Goal: Task Accomplishment & Management: Use online tool/utility

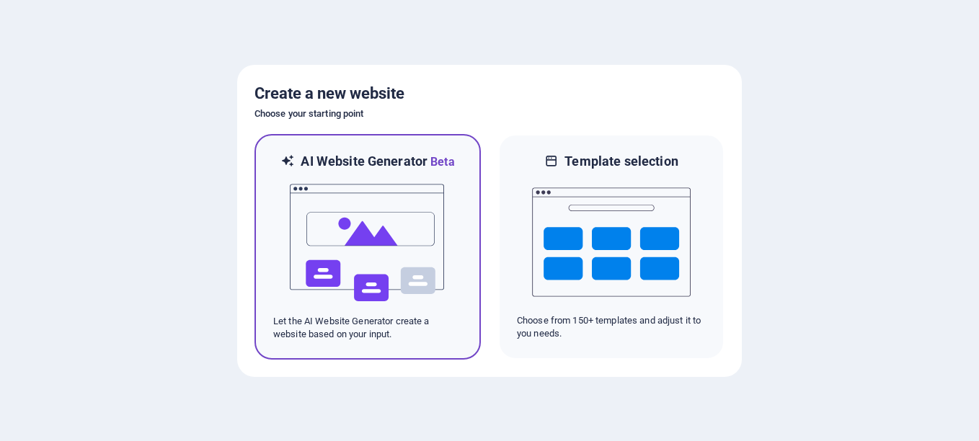
click at [404, 236] on img at bounding box center [367, 243] width 159 height 144
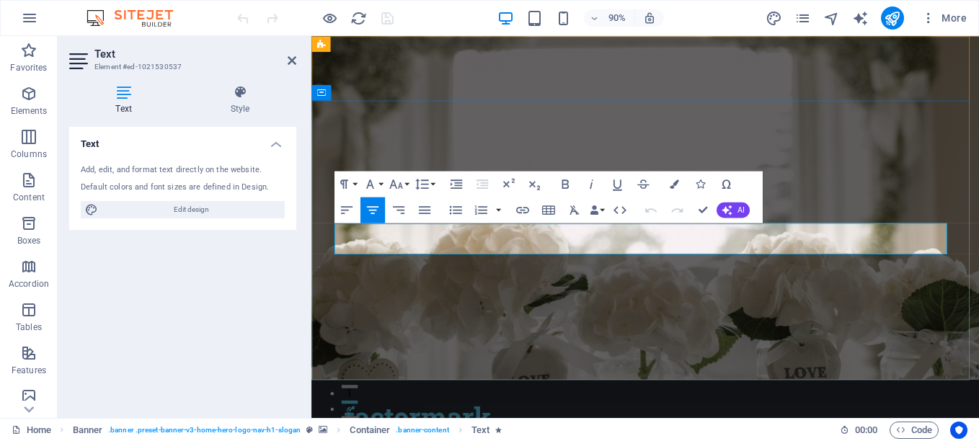
drag, startPoint x: 413, startPoint y: 257, endPoint x: 551, endPoint y: 262, distance: 137.7
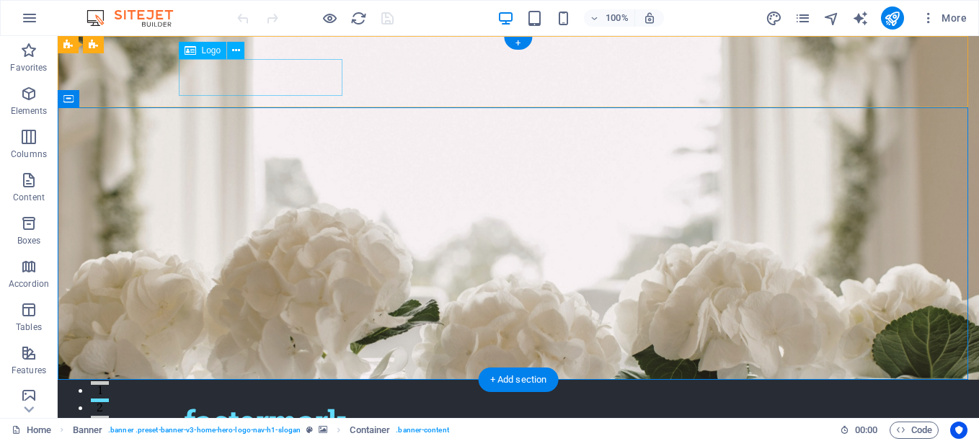
click at [318, 403] on div "factormark" at bounding box center [518, 421] width 669 height 37
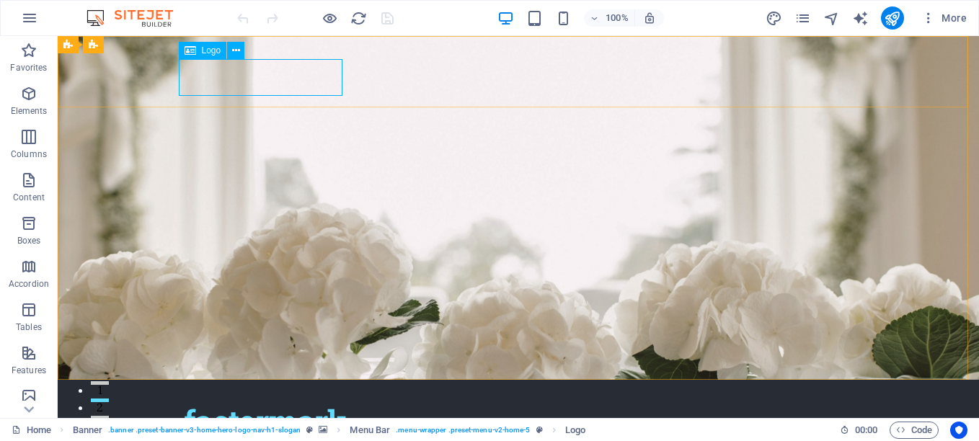
click at [195, 50] on icon at bounding box center [190, 50] width 12 height 17
click at [213, 403] on div "factormark" at bounding box center [518, 421] width 669 height 37
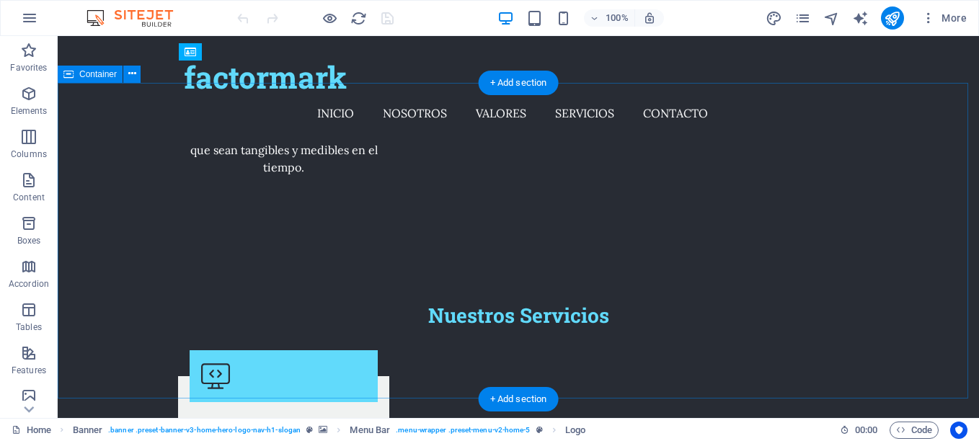
scroll to position [1735, 0]
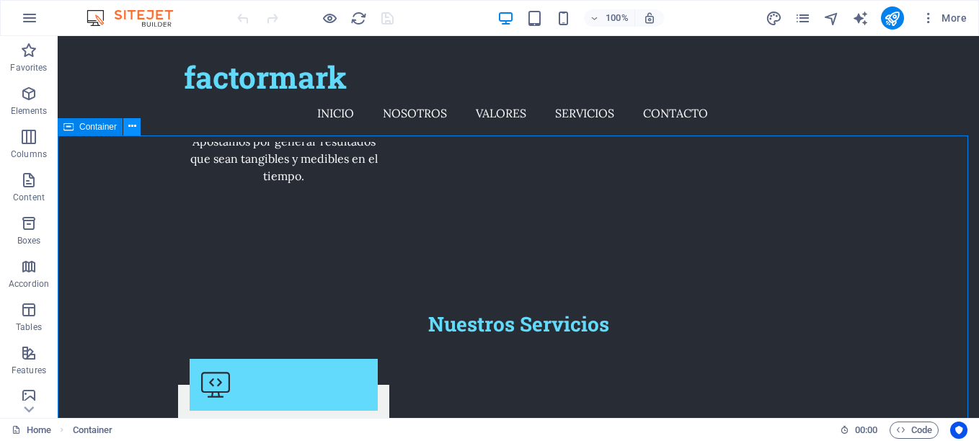
click at [135, 130] on icon at bounding box center [132, 126] width 8 height 15
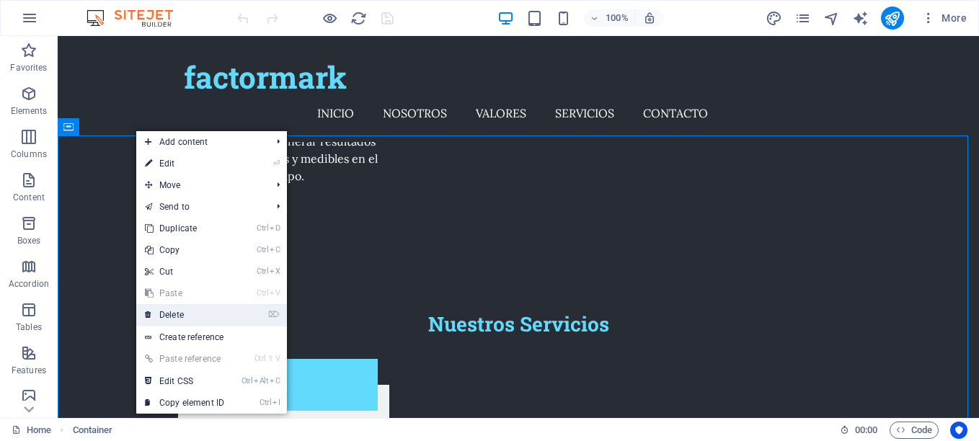
click at [205, 319] on link "⌦ Delete" at bounding box center [184, 315] width 97 height 22
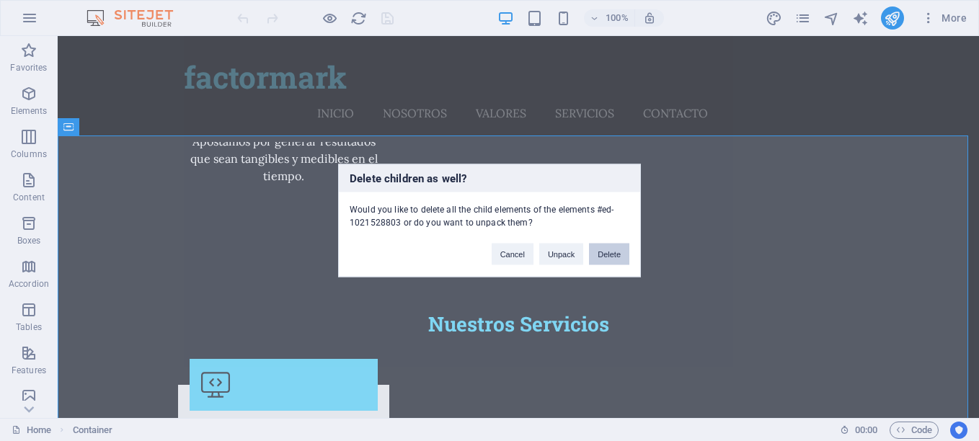
click at [613, 253] on button "Delete" at bounding box center [609, 255] width 40 height 22
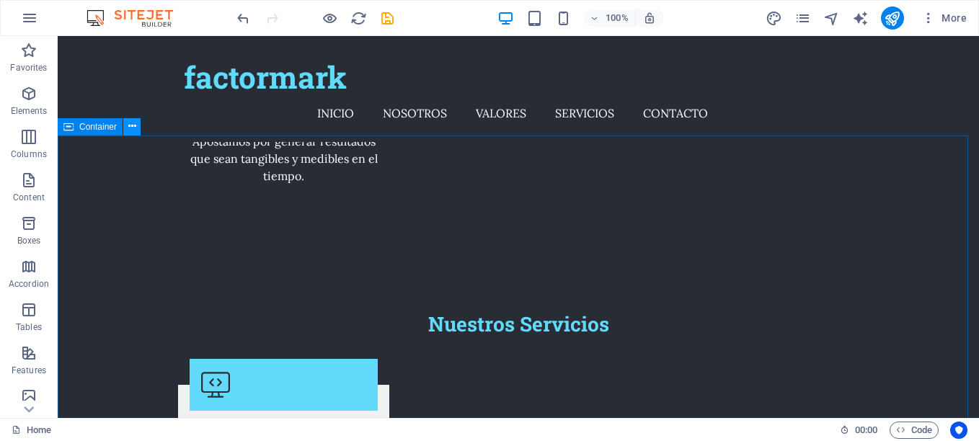
click at [130, 130] on icon at bounding box center [132, 126] width 8 height 15
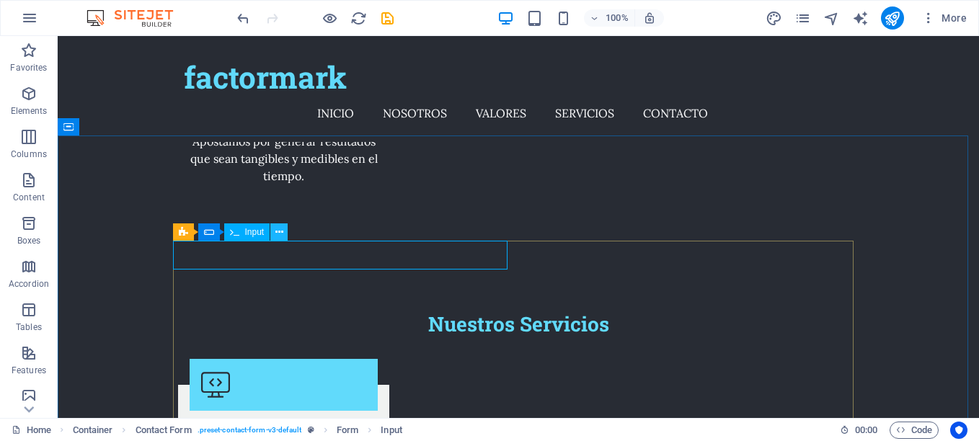
click at [273, 230] on button at bounding box center [278, 231] width 17 height 17
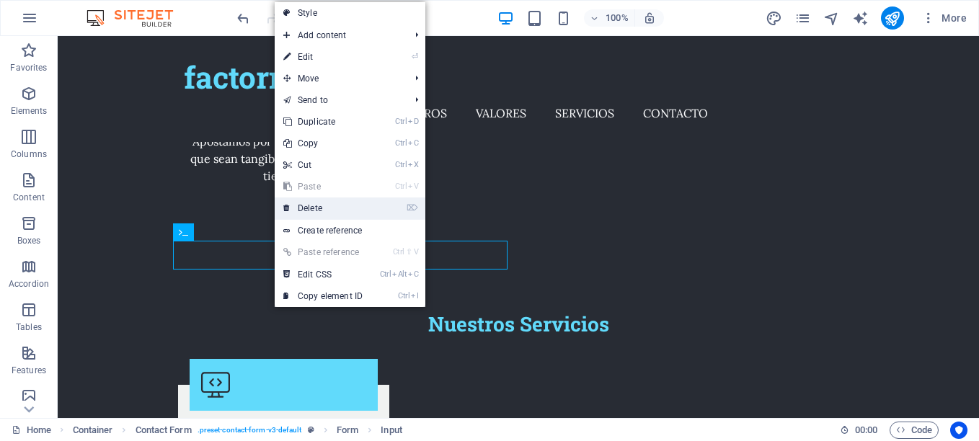
click at [307, 207] on link "⌦ Delete" at bounding box center [323, 208] width 97 height 22
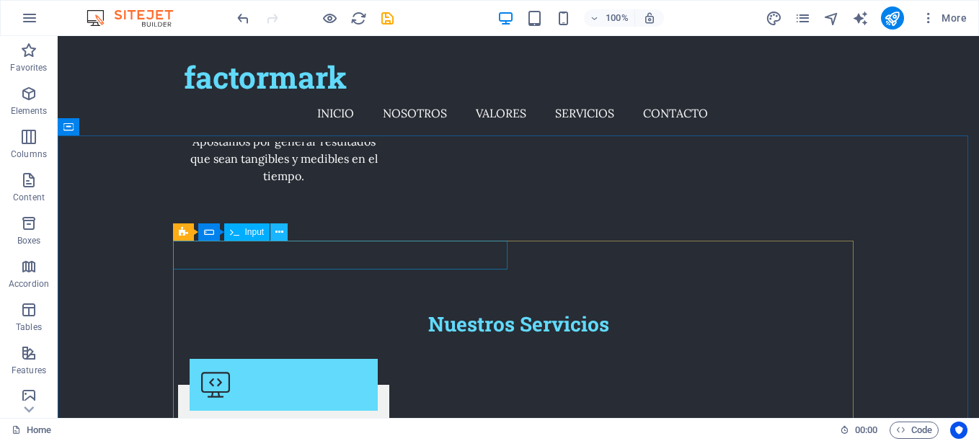
click at [277, 230] on icon at bounding box center [279, 232] width 8 height 15
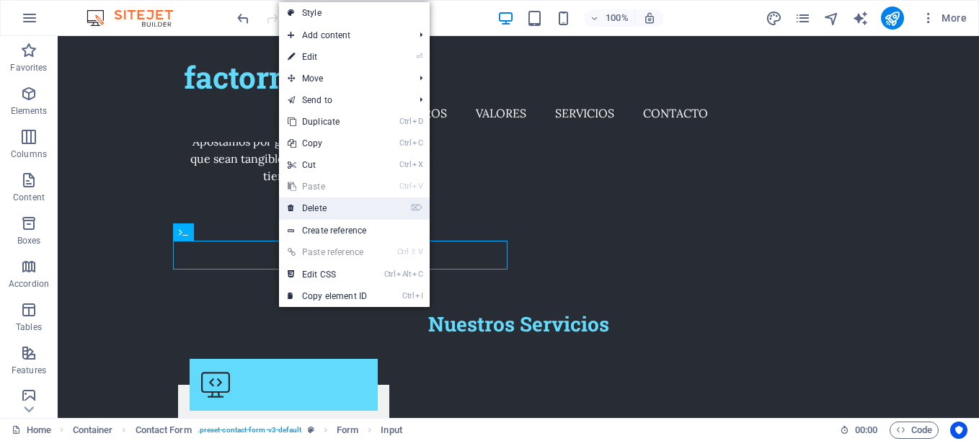
click at [313, 213] on link "⌦ Delete" at bounding box center [327, 208] width 97 height 22
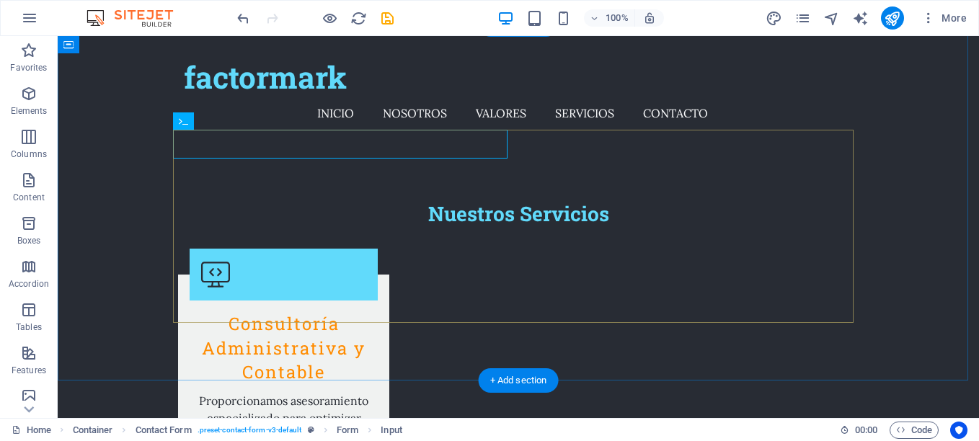
scroll to position [1846, 0]
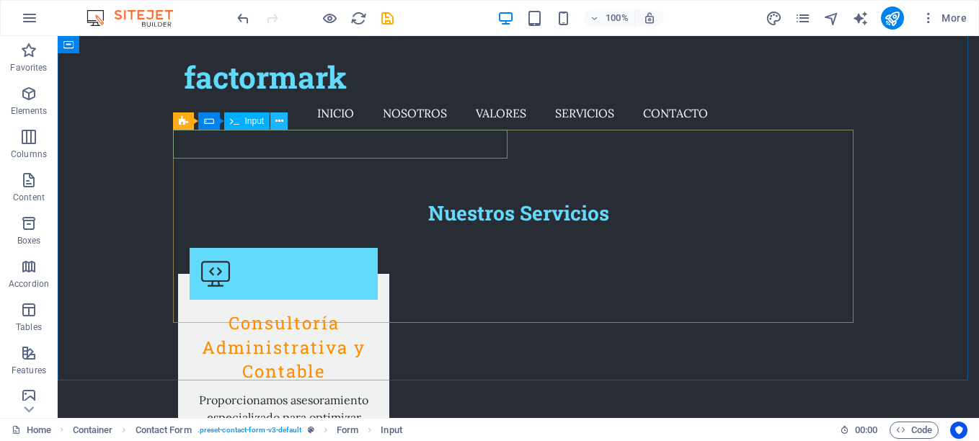
click at [277, 128] on icon at bounding box center [279, 121] width 8 height 15
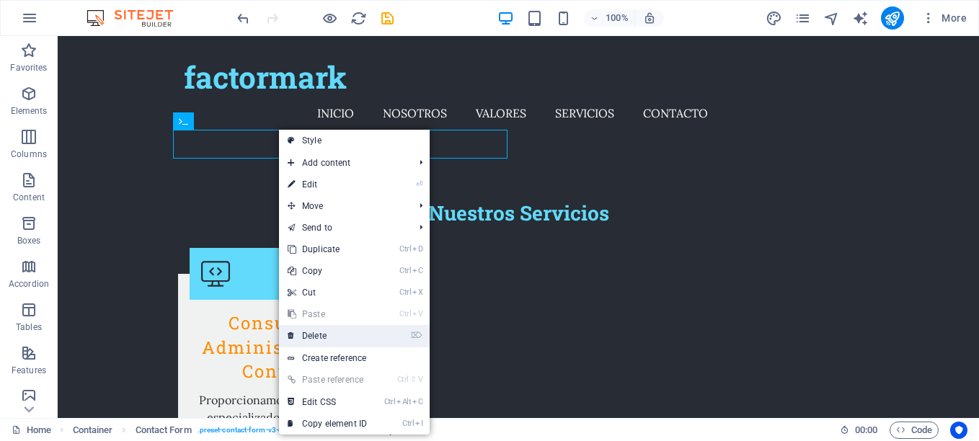
click at [316, 334] on link "⌦ Delete" at bounding box center [327, 336] width 97 height 22
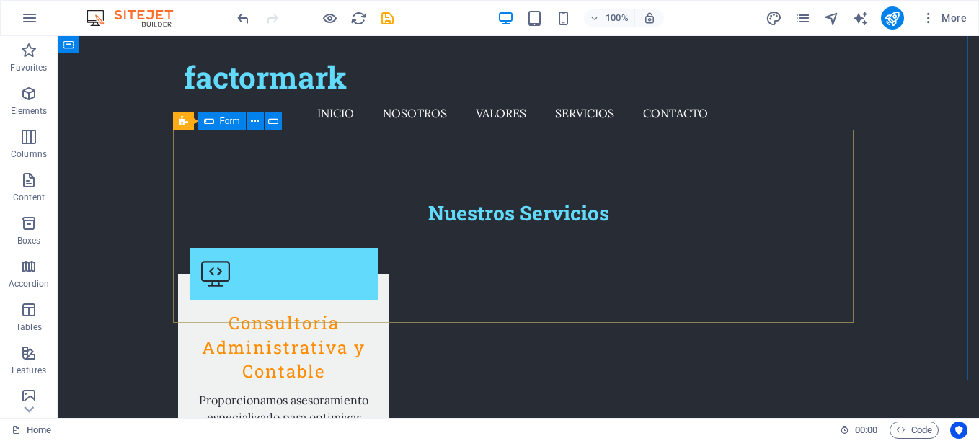
click at [205, 125] on icon at bounding box center [209, 120] width 10 height 17
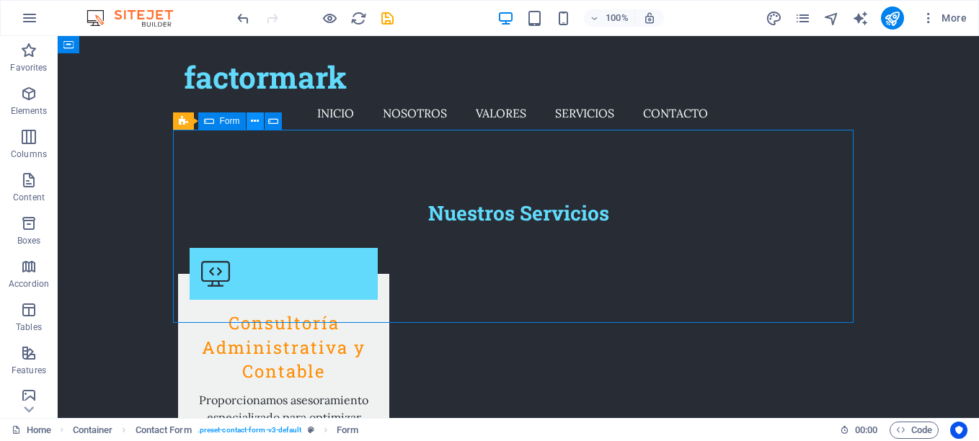
click at [258, 121] on icon at bounding box center [255, 121] width 8 height 15
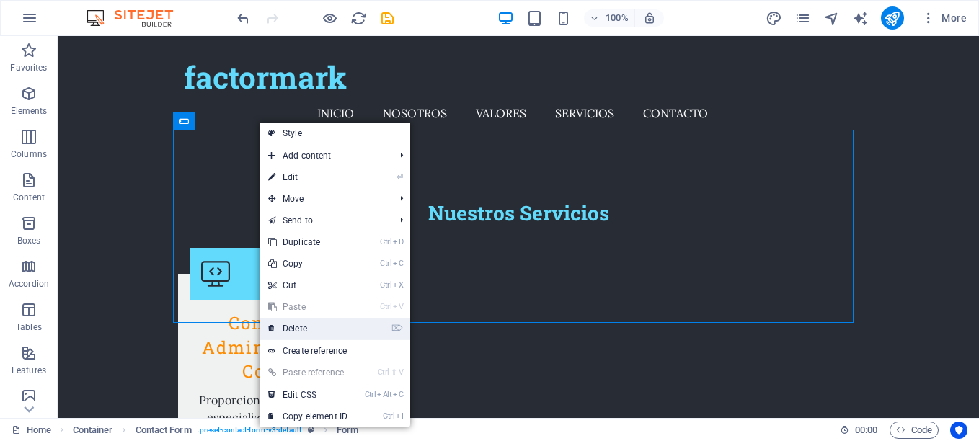
click at [317, 321] on link "⌦ Delete" at bounding box center [307, 329] width 97 height 22
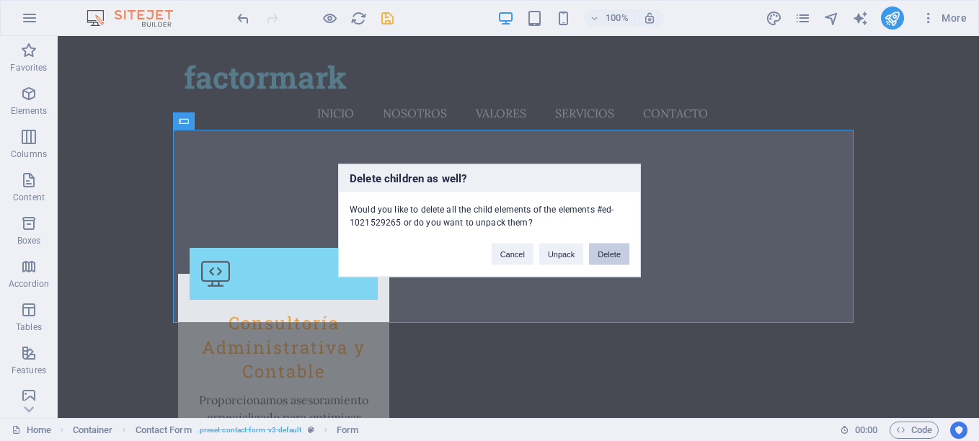
click at [605, 253] on button "Delete" at bounding box center [609, 255] width 40 height 22
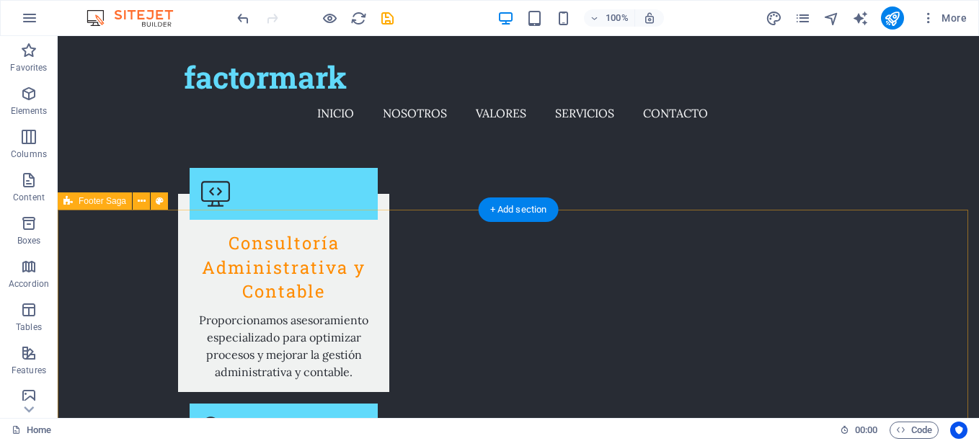
scroll to position [1990, 0]
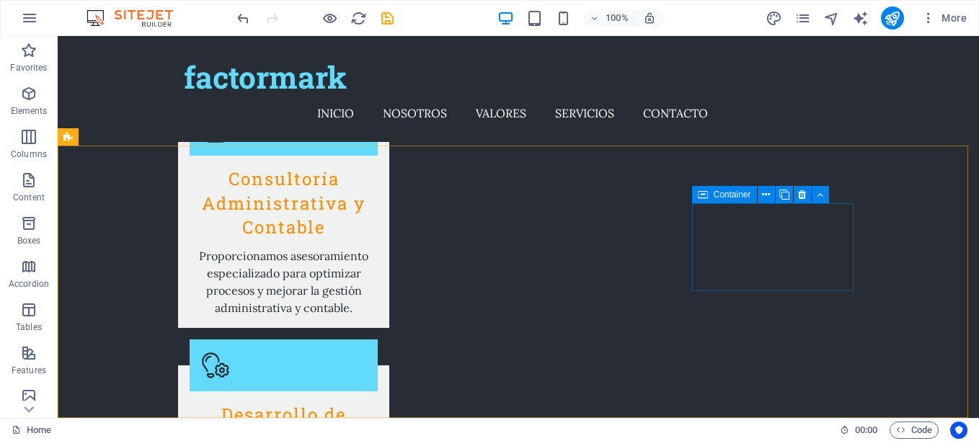
click at [701, 195] on icon at bounding box center [703, 194] width 10 height 17
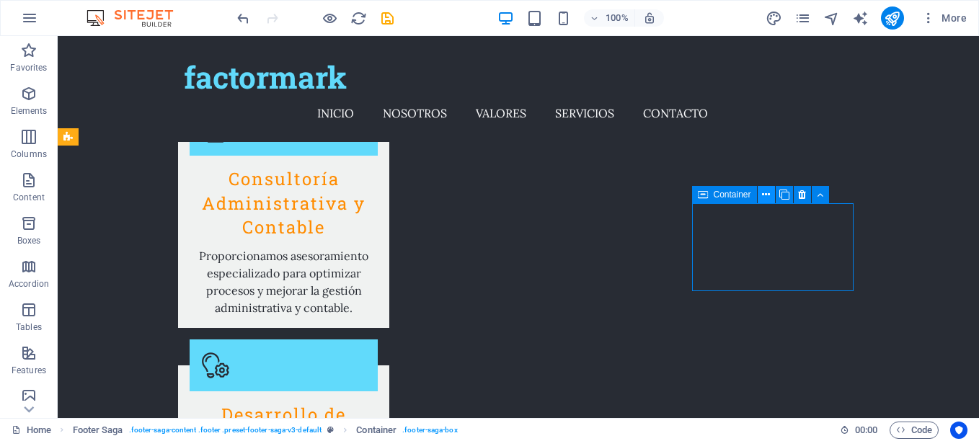
click at [770, 195] on icon at bounding box center [766, 194] width 8 height 15
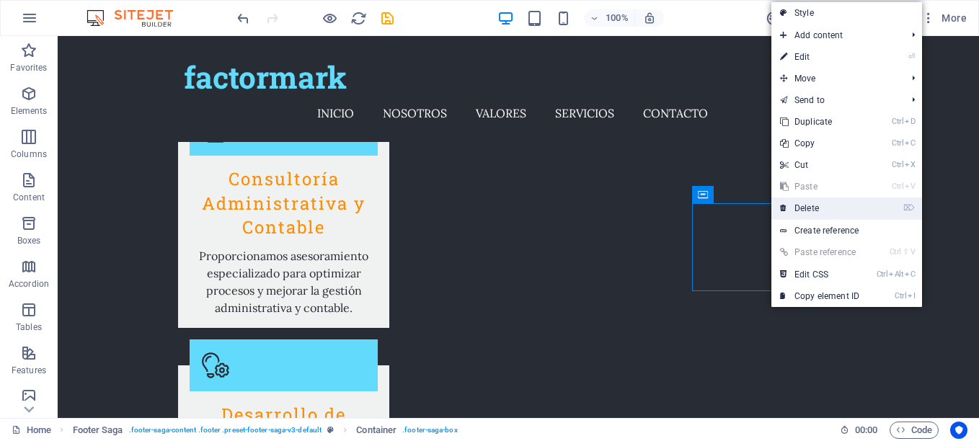
click at [816, 206] on link "⌦ Delete" at bounding box center [819, 208] width 97 height 22
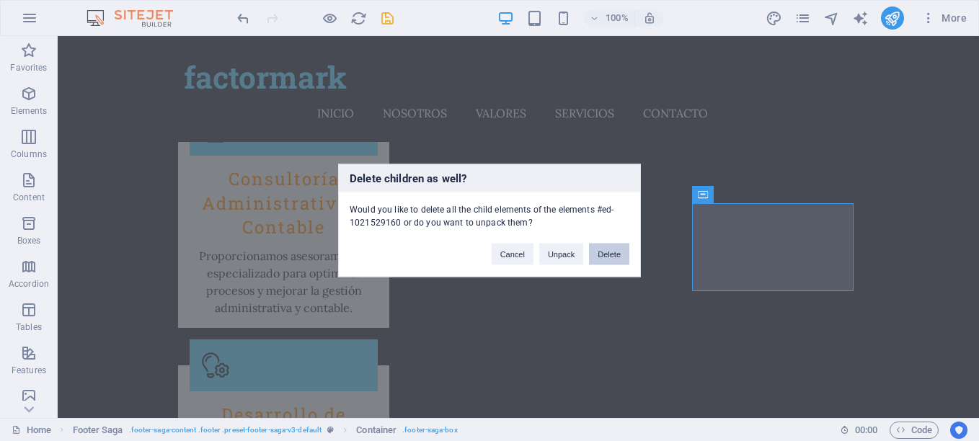
click at [606, 254] on button "Delete" at bounding box center [609, 255] width 40 height 22
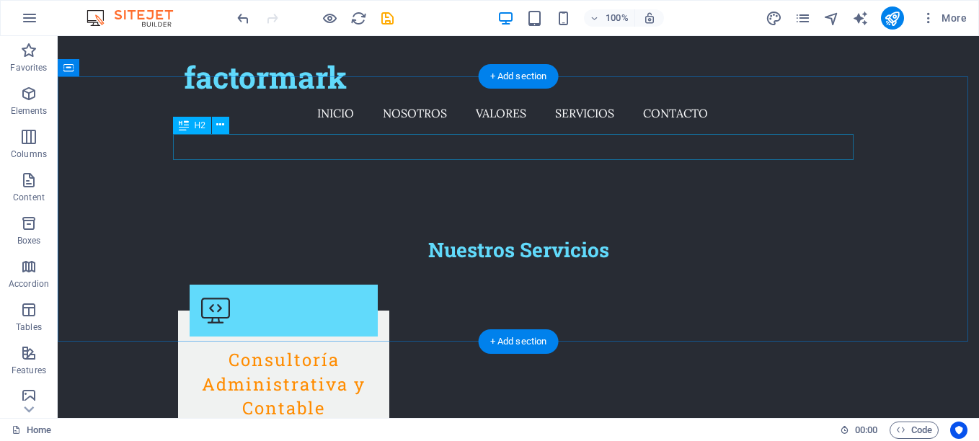
scroll to position [1811, 0]
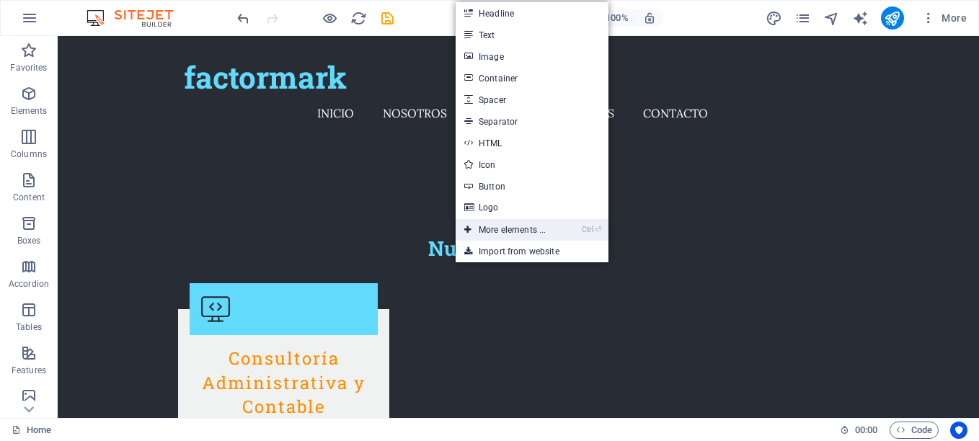
click at [525, 228] on link "Ctrl ⏎ More elements ..." at bounding box center [504, 230] width 99 height 22
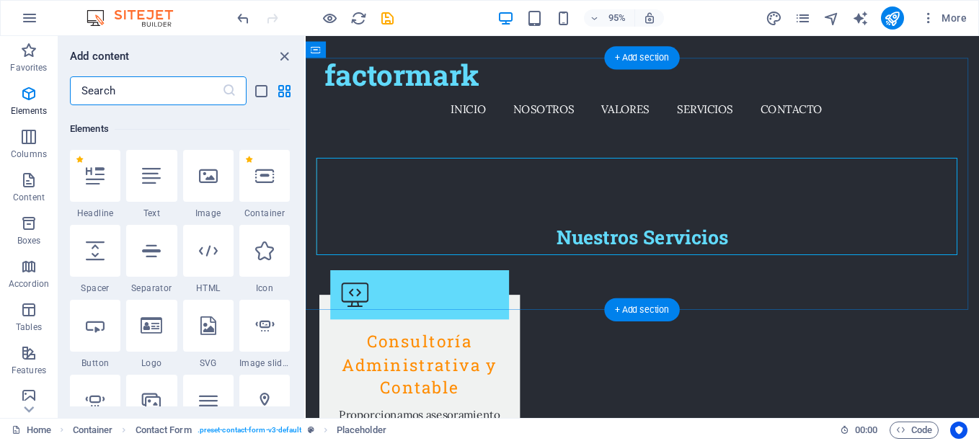
scroll to position [153, 0]
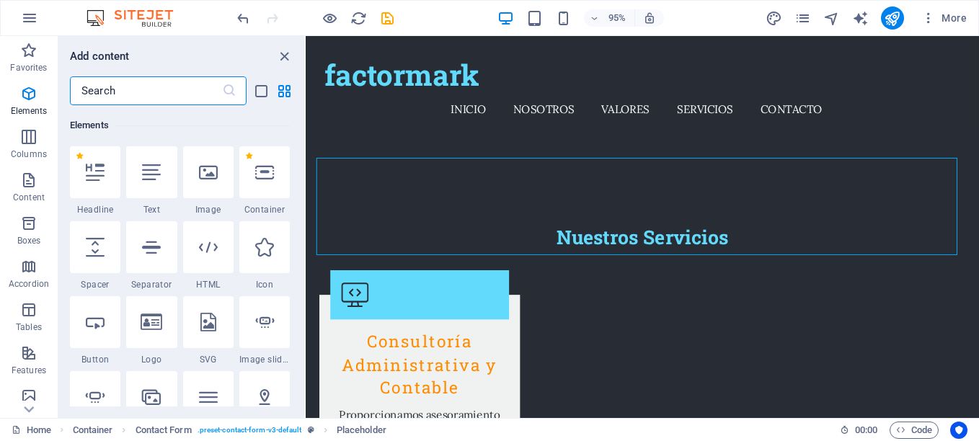
click at [169, 89] on input "text" at bounding box center [146, 90] width 152 height 29
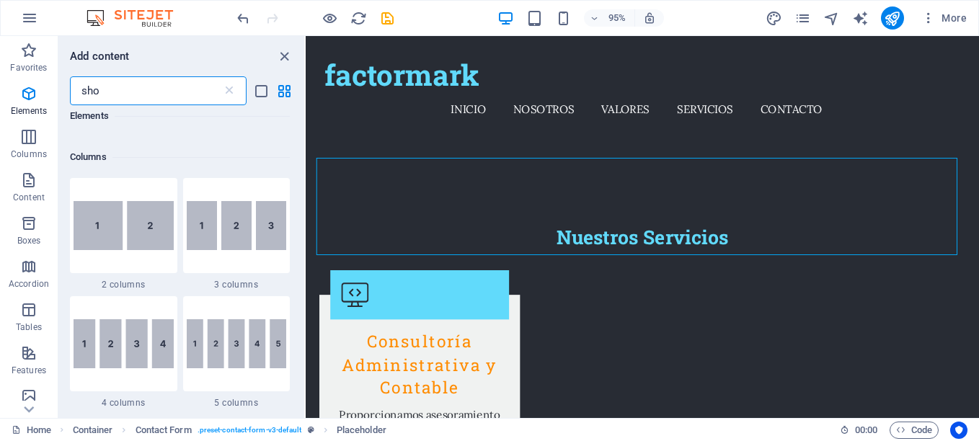
scroll to position [0, 0]
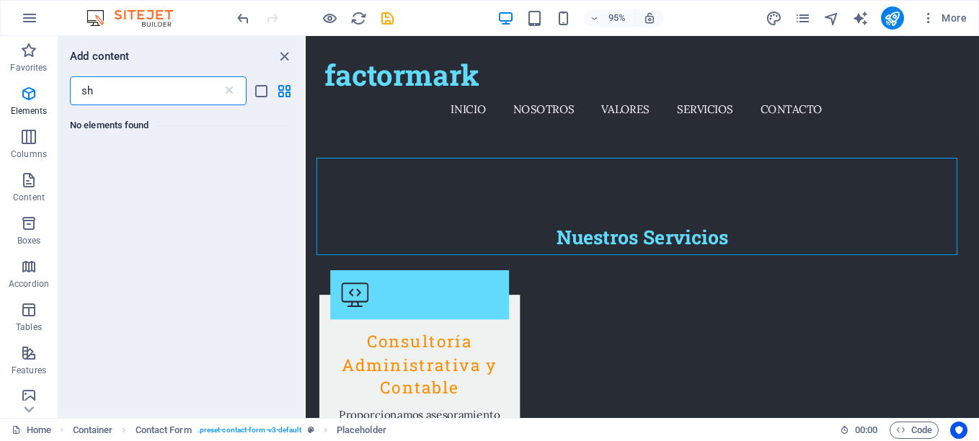
type input "s"
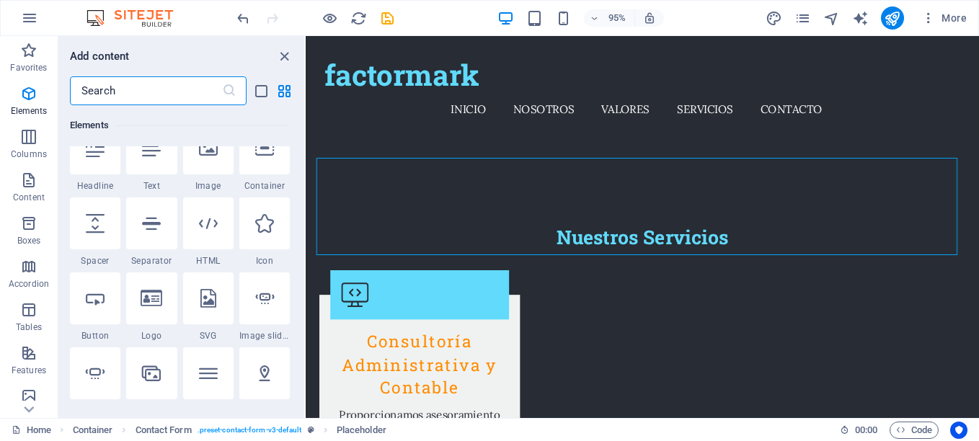
scroll to position [180, 0]
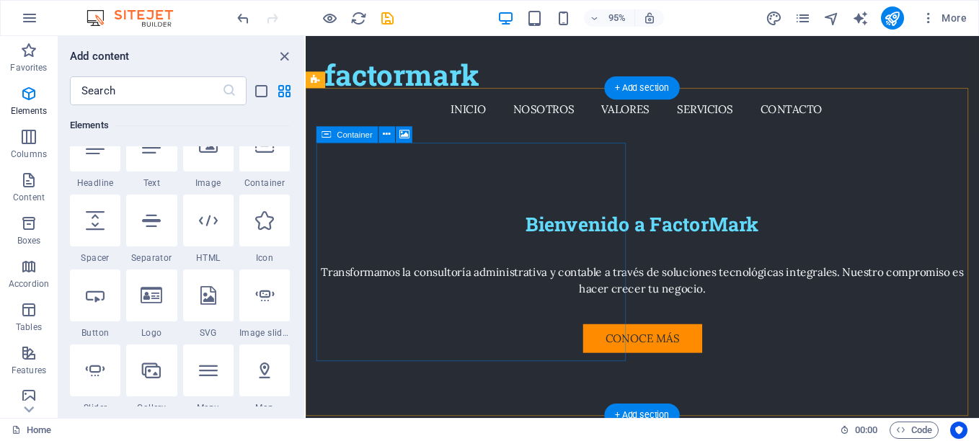
scroll to position [307, 0]
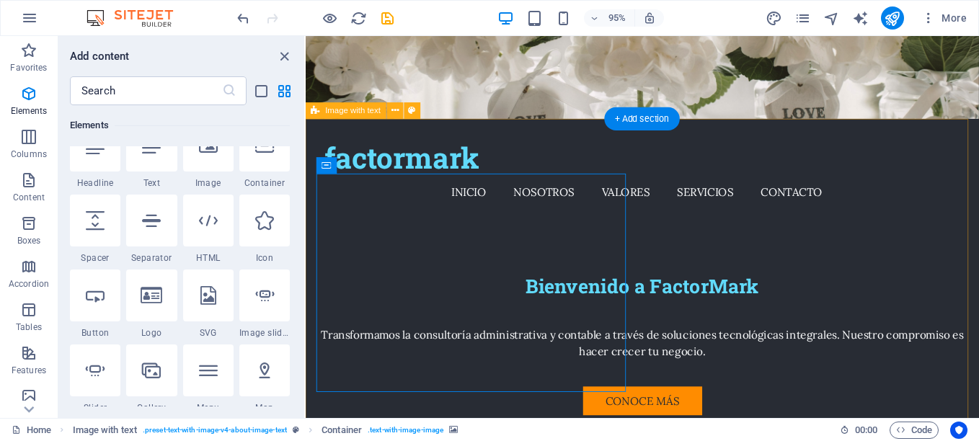
scroll to position [0, 0]
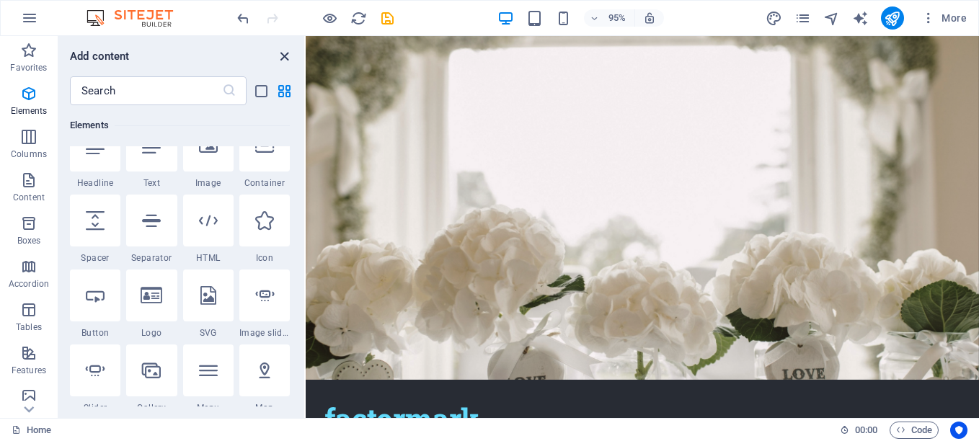
click at [285, 61] on icon "close panel" at bounding box center [284, 56] width 17 height 17
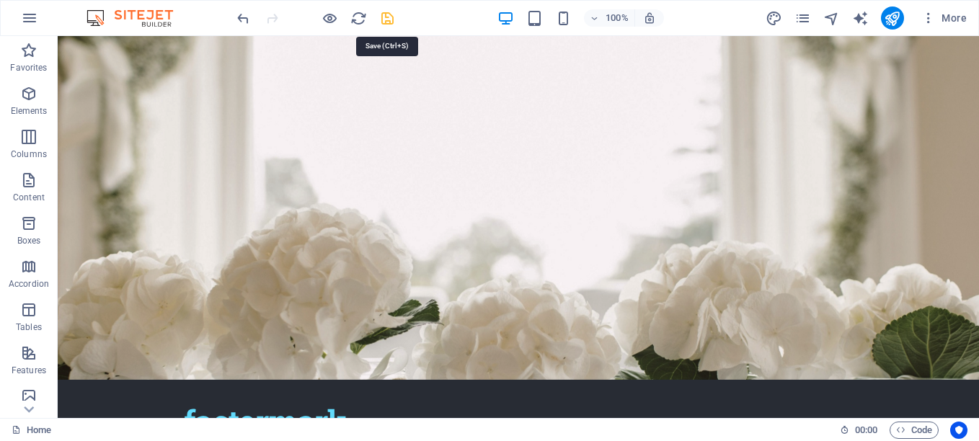
click at [389, 17] on icon "save" at bounding box center [387, 18] width 17 height 17
